Goal: Check status: Check status

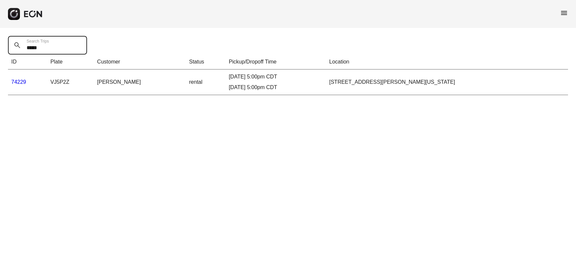
drag, startPoint x: 46, startPoint y: 47, endPoint x: 0, endPoint y: 41, distance: 46.6
click at [0, 41] on div "***** Search Trips ID Plate Customer Status Pickup/Dropoff Time Location 74229 …" at bounding box center [288, 65] width 576 height 75
paste Trips "text"
type Trips "*****"
drag, startPoint x: 223, startPoint y: 76, endPoint x: 290, endPoint y: 86, distance: 67.5
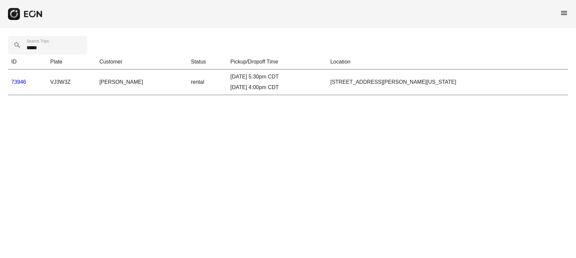
click at [290, 86] on div "[DATE] 5:30pm CDT [DATE] 4:00pm CDT" at bounding box center [277, 82] width 93 height 19
copy div "[DATE] 5:30pm CDT [DATE] 4:00pm CDT"
click at [22, 81] on link "73946" at bounding box center [18, 82] width 15 height 6
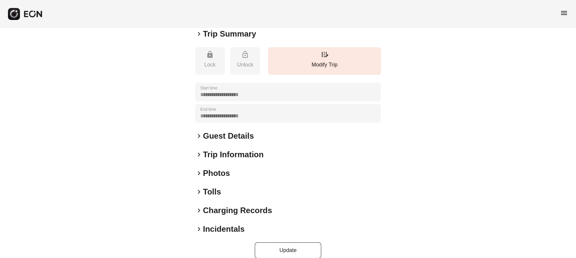
scroll to position [71, 0]
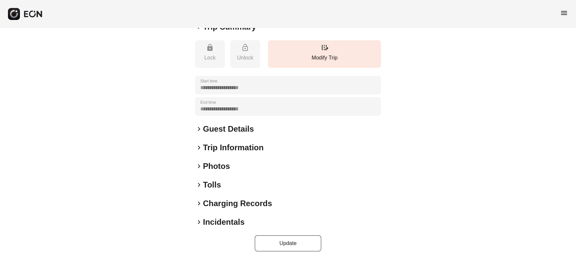
click at [232, 132] on h2 "Guest Details" at bounding box center [228, 129] width 51 height 11
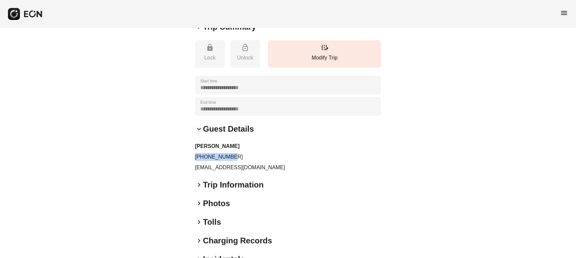
drag, startPoint x: 195, startPoint y: 158, endPoint x: 246, endPoint y: 158, distance: 51.5
click at [246, 158] on p "[PHONE_NUMBER]" at bounding box center [288, 157] width 186 height 8
copy p "[PHONE_NUMBER]"
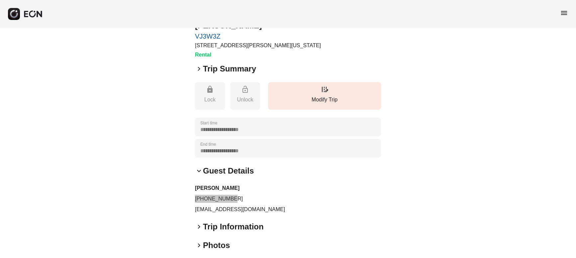
scroll to position [0, 0]
